Goal: Information Seeking & Learning: Learn about a topic

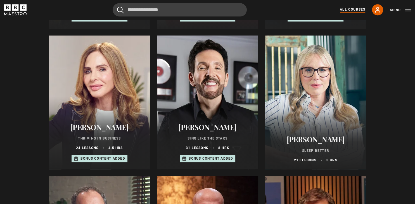
scroll to position [329, 0]
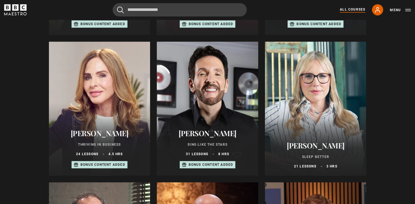
click at [312, 111] on div at bounding box center [315, 109] width 101 height 134
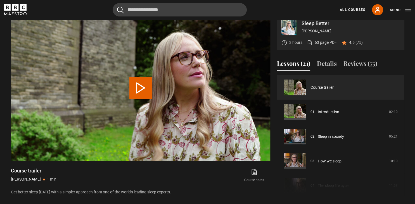
scroll to position [235, 0]
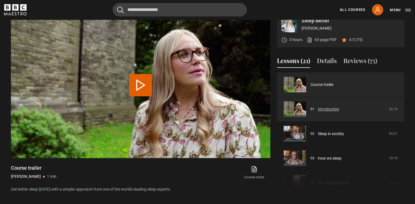
click at [322, 112] on link "Introduction" at bounding box center [329, 109] width 22 height 6
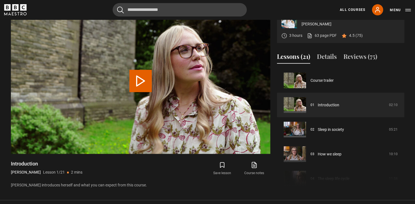
scroll to position [239, 0]
click at [140, 92] on button "Play Lesson Introduction" at bounding box center [140, 81] width 22 height 22
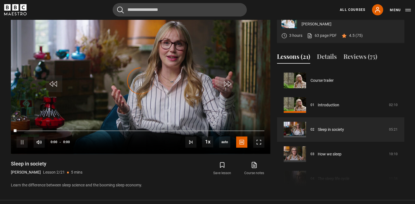
scroll to position [25, 0]
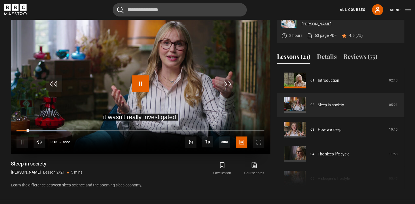
click at [137, 92] on span "Video Player" at bounding box center [140, 83] width 17 height 17
